Goal: Find specific page/section: Find specific page/section

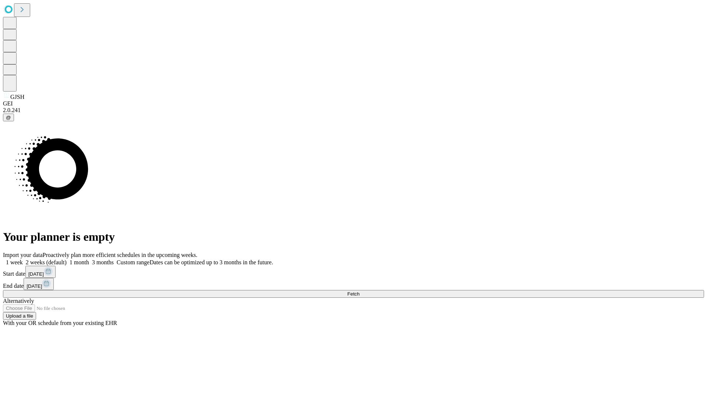
click at [359, 291] on span "Fetch" at bounding box center [353, 294] width 12 height 6
